Goal: Transaction & Acquisition: Purchase product/service

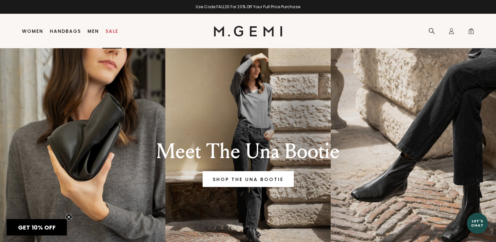
click at [109, 30] on link "Sale" at bounding box center [112, 31] width 13 height 5
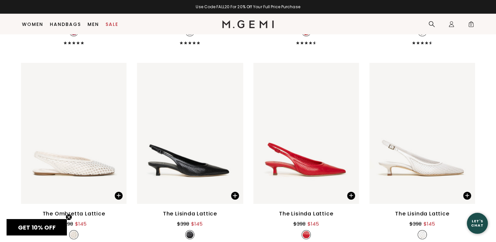
scroll to position [1887, 0]
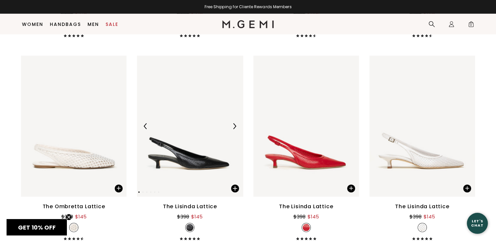
click at [191, 162] on img at bounding box center [190, 126] width 106 height 141
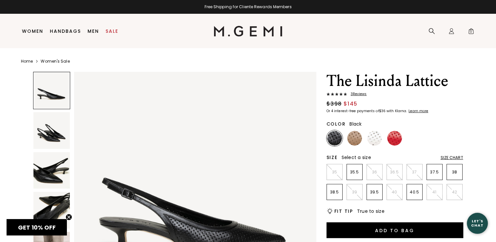
click at [51, 134] on img at bounding box center [51, 130] width 37 height 37
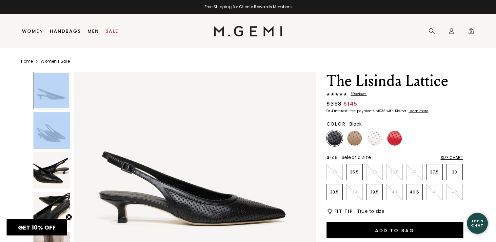
click at [51, 134] on div at bounding box center [51, 130] width 37 height 37
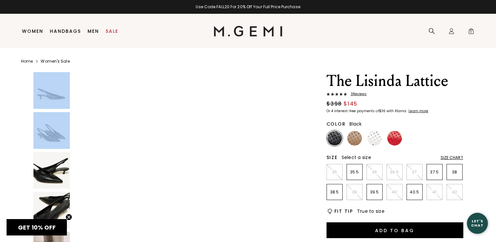
scroll to position [1224, 0]
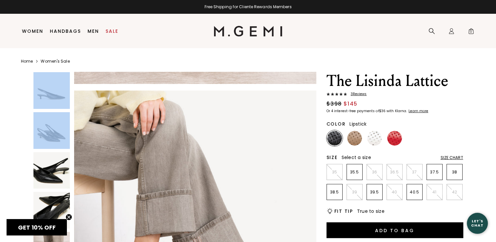
click at [399, 139] on img at bounding box center [394, 138] width 15 height 15
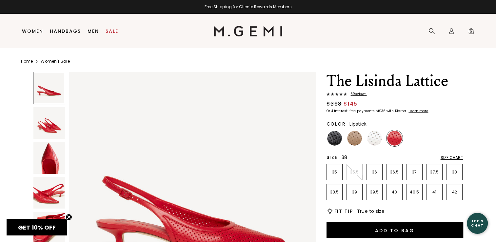
click at [449, 171] on p "38" at bounding box center [454, 171] width 15 height 5
click at [338, 140] on img at bounding box center [334, 138] width 15 height 15
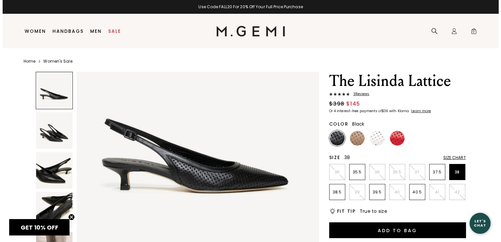
scroll to position [98, 0]
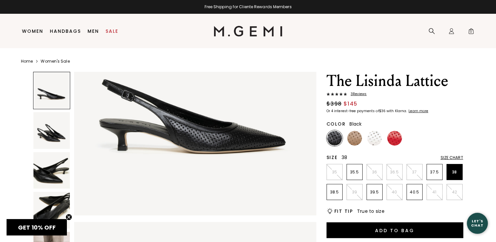
click at [328, 212] on icon "Icons/20x20/bulb@2x" at bounding box center [330, 211] width 7 height 7
click at [363, 213] on span "True to size" at bounding box center [371, 211] width 28 height 7
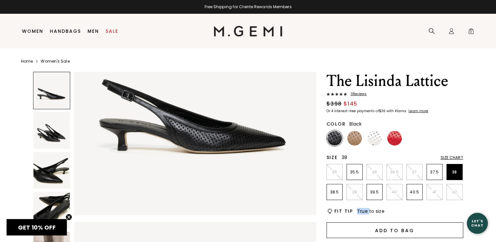
drag, startPoint x: 363, startPoint y: 213, endPoint x: 388, endPoint y: 231, distance: 30.8
click at [388, 231] on button "Add to Bag" at bounding box center [395, 230] width 137 height 16
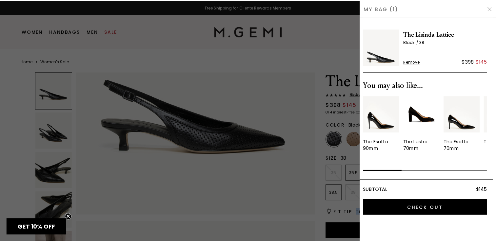
scroll to position [0, 0]
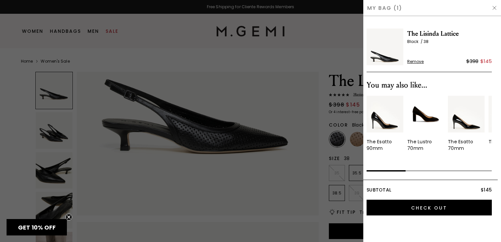
click at [259, 194] on div at bounding box center [250, 121] width 501 height 242
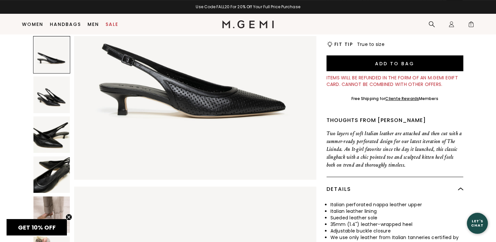
scroll to position [150, 0]
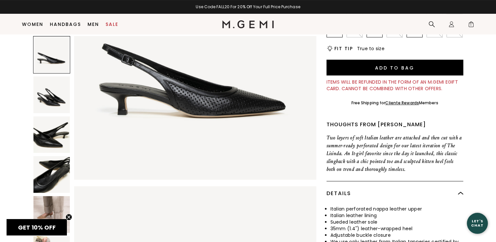
click at [60, 138] on img at bounding box center [51, 134] width 37 height 37
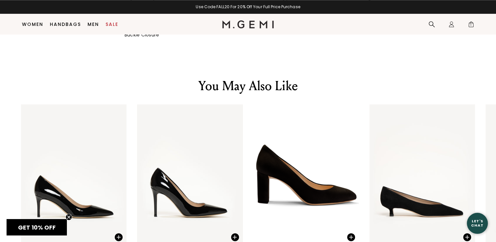
scroll to position [707, 0]
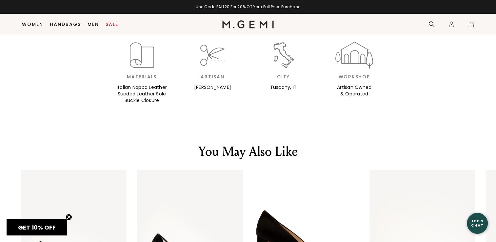
drag, startPoint x: 357, startPoint y: 193, endPoint x: 346, endPoint y: 116, distance: 77.5
click at [341, 119] on main "Home Women's Sale The Lisinda Lattice 3 Review s $398 $145 Or 4 interest-free p…" at bounding box center [248, 0] width 496 height 1346
drag, startPoint x: 344, startPoint y: 126, endPoint x: 349, endPoint y: 123, distance: 6.8
click at [346, 124] on main "Home Women's Sale The Lisinda Lattice 3 Review s $398 $145 Or 4 interest-free p…" at bounding box center [248, 0] width 496 height 1346
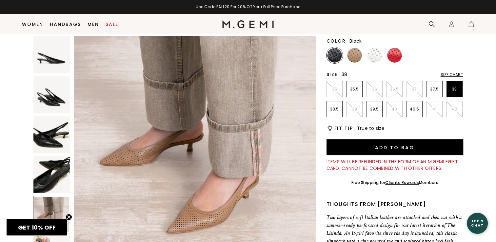
scroll to position [19, 0]
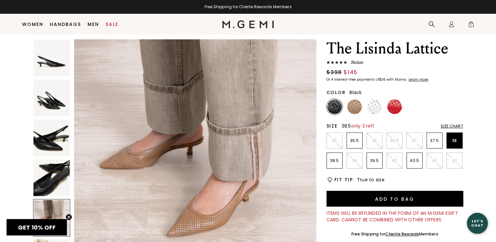
click at [333, 161] on p "38.5" at bounding box center [334, 160] width 15 height 5
click at [455, 140] on p "38" at bounding box center [454, 140] width 15 height 5
click at [450, 127] on div "Size Chart" at bounding box center [452, 126] width 23 height 5
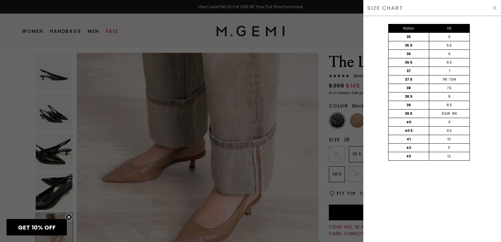
click at [342, 134] on div at bounding box center [250, 121] width 501 height 242
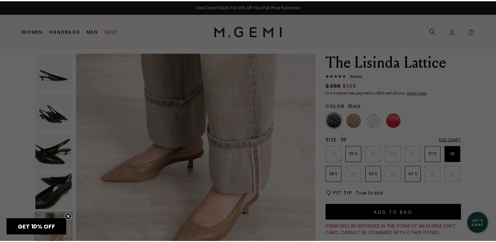
scroll to position [18, 0]
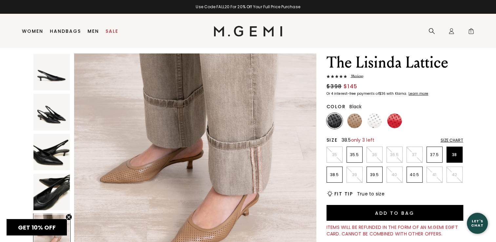
click at [334, 174] on p "38.5" at bounding box center [334, 174] width 15 height 5
click at [447, 139] on div "Size Chart" at bounding box center [452, 140] width 23 height 5
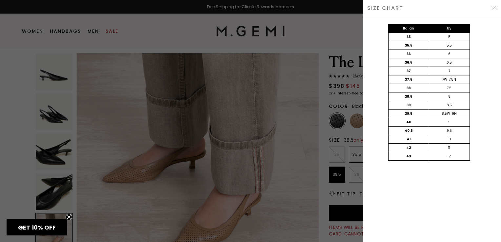
click at [421, 195] on div "Italian US 35 5 35.5 5.5 36 6 36.5 6.5 37 7 37.5 7W 7.5N 38 7.5 38.5 8 39 8.5 3…" at bounding box center [432, 129] width 138 height 226
click at [319, 152] on div at bounding box center [250, 121] width 501 height 242
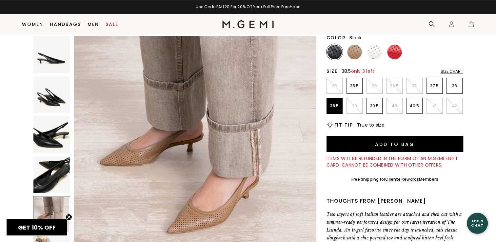
scroll to position [70, 0]
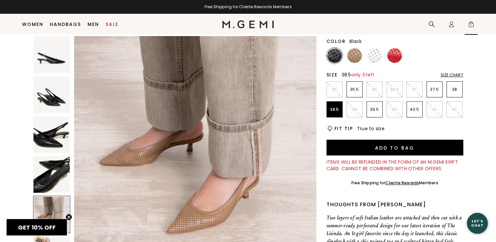
click at [471, 28] on span "1" at bounding box center [471, 25] width 7 height 7
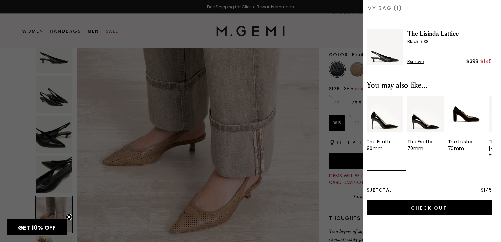
scroll to position [0, 0]
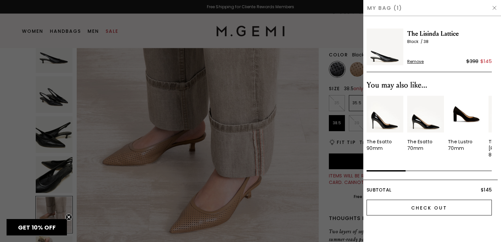
click at [451, 204] on input "Check Out" at bounding box center [429, 208] width 125 height 16
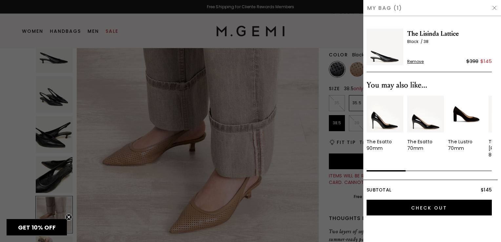
click at [213, 100] on div at bounding box center [250, 121] width 501 height 242
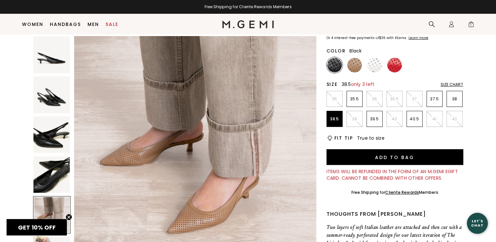
scroll to position [56, 0]
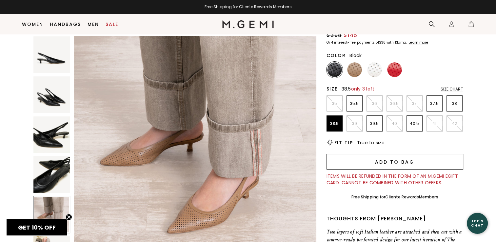
click at [359, 158] on button "Add to Bag" at bounding box center [395, 162] width 137 height 16
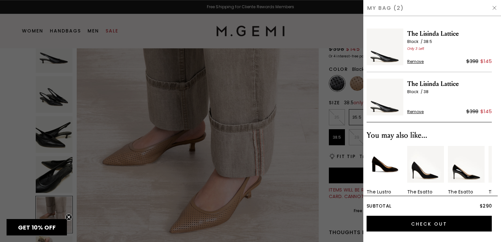
scroll to position [0, 0]
drag, startPoint x: 415, startPoint y: 110, endPoint x: 414, endPoint y: 114, distance: 4.0
click at [414, 113] on span "Remove" at bounding box center [415, 111] width 17 height 5
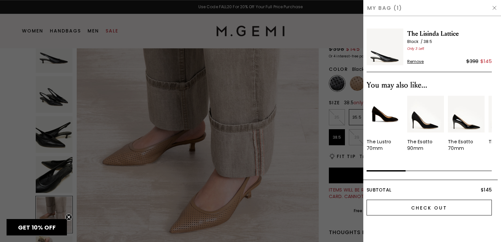
click at [407, 202] on input "Check Out" at bounding box center [429, 208] width 125 height 16
